Goal: Task Accomplishment & Management: Complete application form

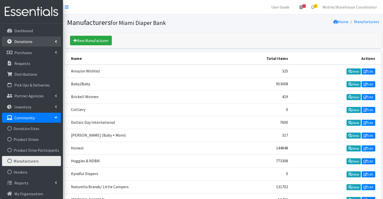
click at [27, 42] on p "Donations" at bounding box center [23, 41] width 18 height 5
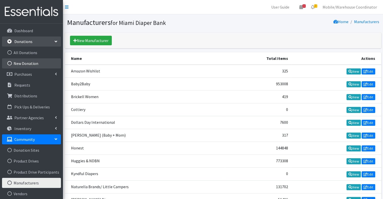
click at [24, 61] on link "New Donation" at bounding box center [31, 63] width 59 height 10
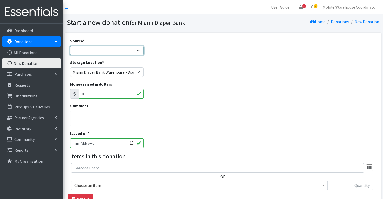
click at [87, 53] on select "Product Drive Manufacturer Donation Site Misc. Donation" at bounding box center [107, 51] width 74 height 10
select select "Misc. Donation"
click at [70, 46] on select "Product Drive Manufacturer Donation Site Misc. Donation" at bounding box center [107, 51] width 74 height 10
click at [94, 49] on select "Product Drive Manufacturer Donation Site Misc. Donation" at bounding box center [107, 51] width 74 height 10
click at [70, 46] on select "Product Drive Manufacturer Donation Site Misc. Donation" at bounding box center [107, 51] width 74 height 10
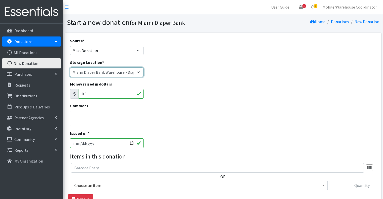
click at [97, 72] on select "Miami Diaper Bank Warehouse - Diaper Hub Partner Direct Delivery" at bounding box center [107, 73] width 74 height 10
select select "275"
click at [70, 68] on select "Miami Diaper Bank Warehouse - Diaper Hub Partner Direct Delivery" at bounding box center [107, 73] width 74 height 10
click at [94, 116] on textarea "Comment" at bounding box center [146, 119] width 152 height 16
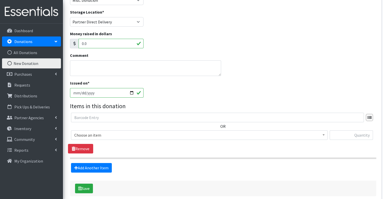
click at [107, 134] on span "Choose an item" at bounding box center [199, 135] width 250 height 7
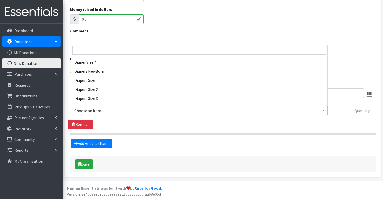
scroll to position [227, 0]
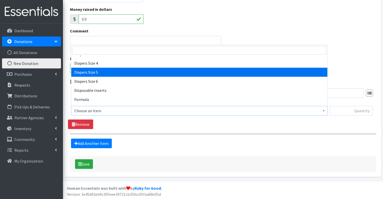
select select "2652"
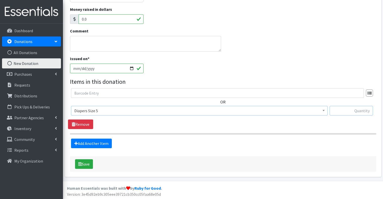
click at [348, 111] on input "text" at bounding box center [351, 111] width 43 height 10
type input "196"
click at [102, 143] on link "Add Another Item" at bounding box center [91, 144] width 41 height 10
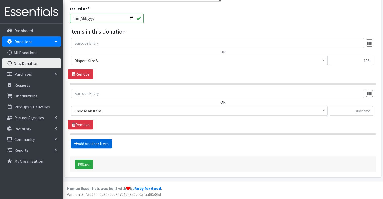
scroll to position [125, 0]
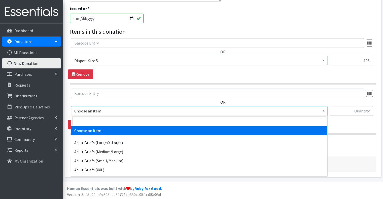
click at [104, 113] on span "Choose an item" at bounding box center [199, 111] width 250 height 7
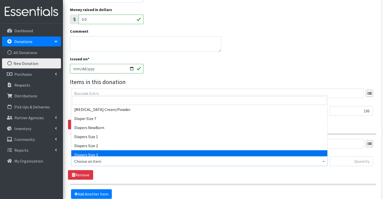
scroll to position [151, 0]
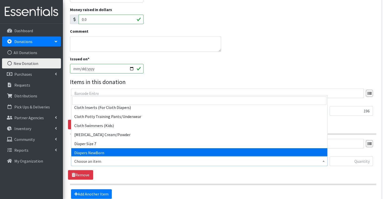
select select "2648"
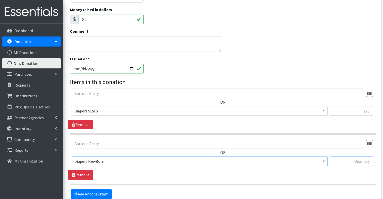
click at [361, 159] on input "text" at bounding box center [351, 162] width 43 height 10
type input "50"
click at [212, 172] on div "OR Choose an item Adult Briefs (Large/X-Large) Adult Briefs (Medium/Large) Adul…" at bounding box center [223, 159] width 310 height 41
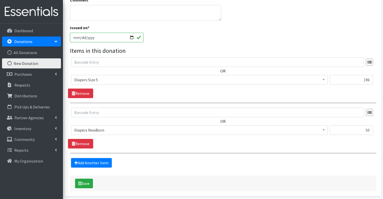
scroll to position [125, 0]
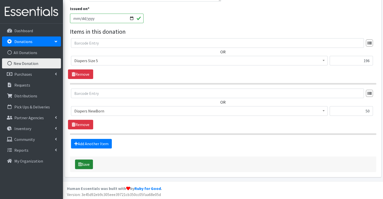
click at [85, 162] on button "Save" at bounding box center [84, 165] width 18 height 10
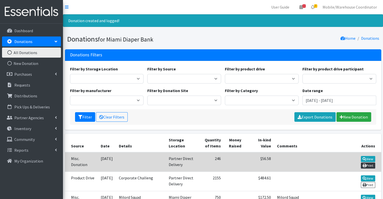
click at [366, 164] on link "Print" at bounding box center [368, 166] width 14 height 6
